Goal: Information Seeking & Learning: Understand process/instructions

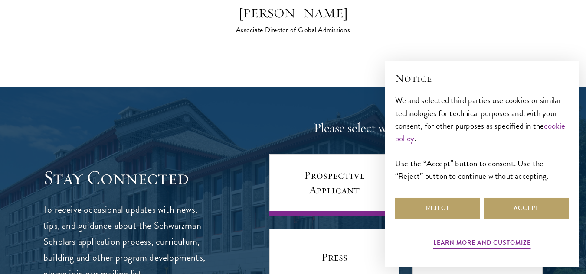
scroll to position [3691, 0]
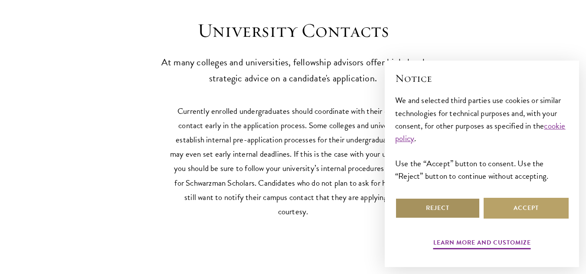
click at [418, 212] on button "Reject" at bounding box center [437, 208] width 85 height 21
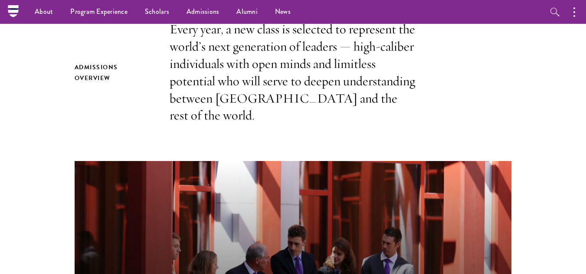
scroll to position [0, 0]
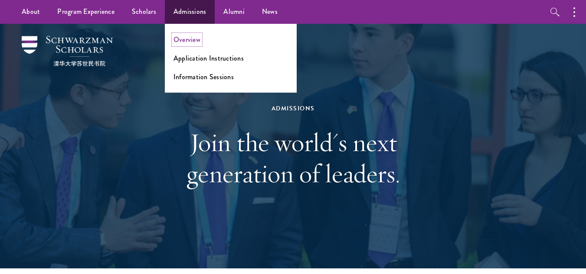
click at [185, 39] on link "Overview" at bounding box center [186, 40] width 27 height 10
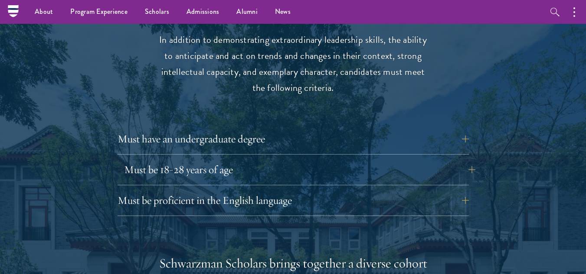
scroll to position [1132, 0]
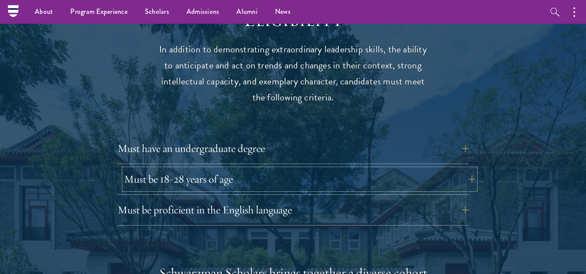
click at [217, 169] on button "Must be 18-28 years of age" at bounding box center [299, 179] width 351 height 21
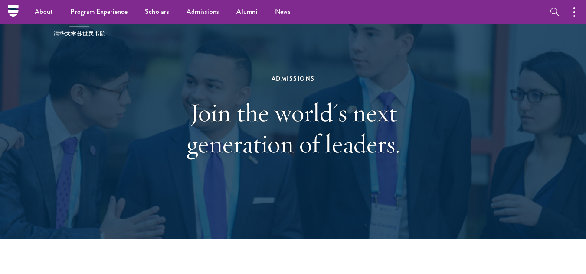
scroll to position [0, 0]
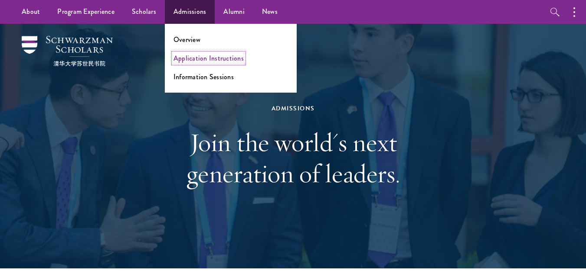
click at [206, 59] on link "Application Instructions" at bounding box center [208, 58] width 70 height 10
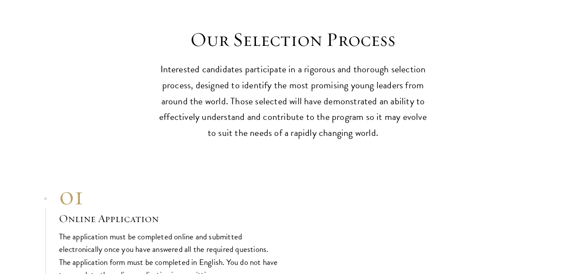
scroll to position [2463, 0]
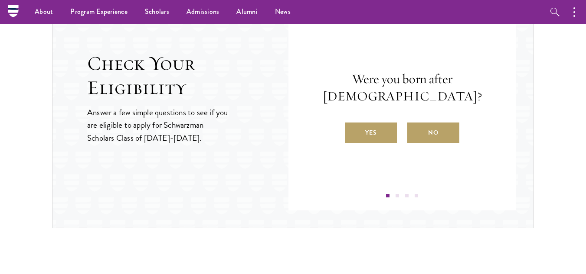
scroll to position [948, 0]
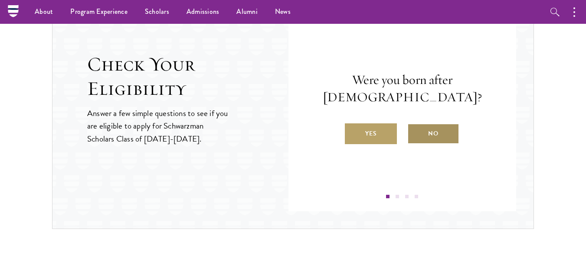
click at [424, 134] on label "No" at bounding box center [433, 134] width 52 height 21
click at [415, 132] on input "No" at bounding box center [411, 128] width 8 height 8
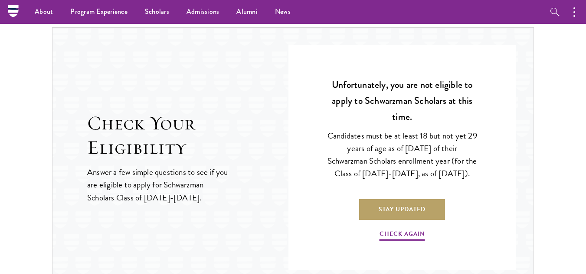
scroll to position [888, 0]
